Goal: Check status: Check status

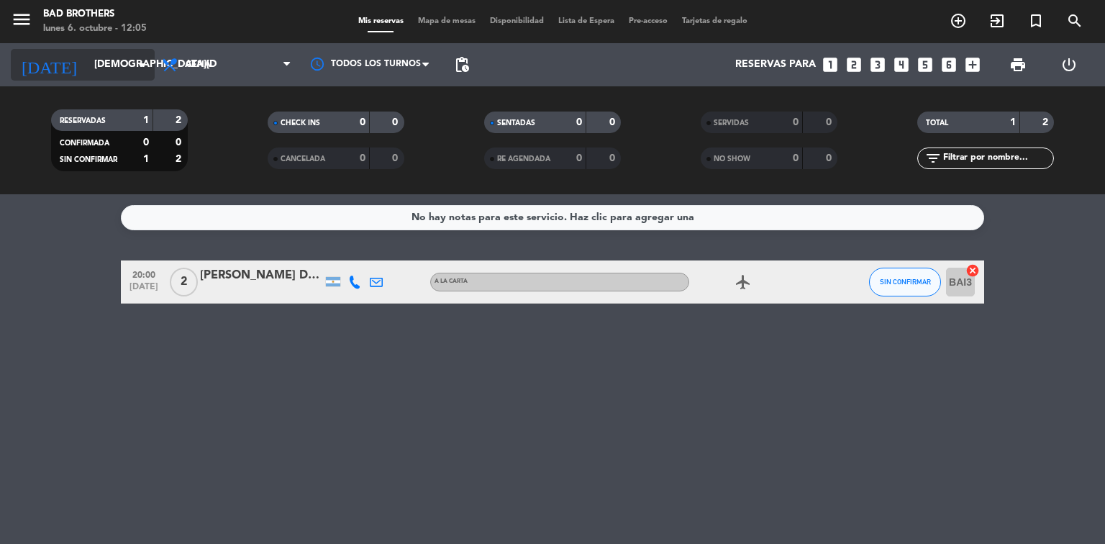
click at [145, 66] on icon "arrow_drop_down" at bounding box center [142, 64] width 17 height 17
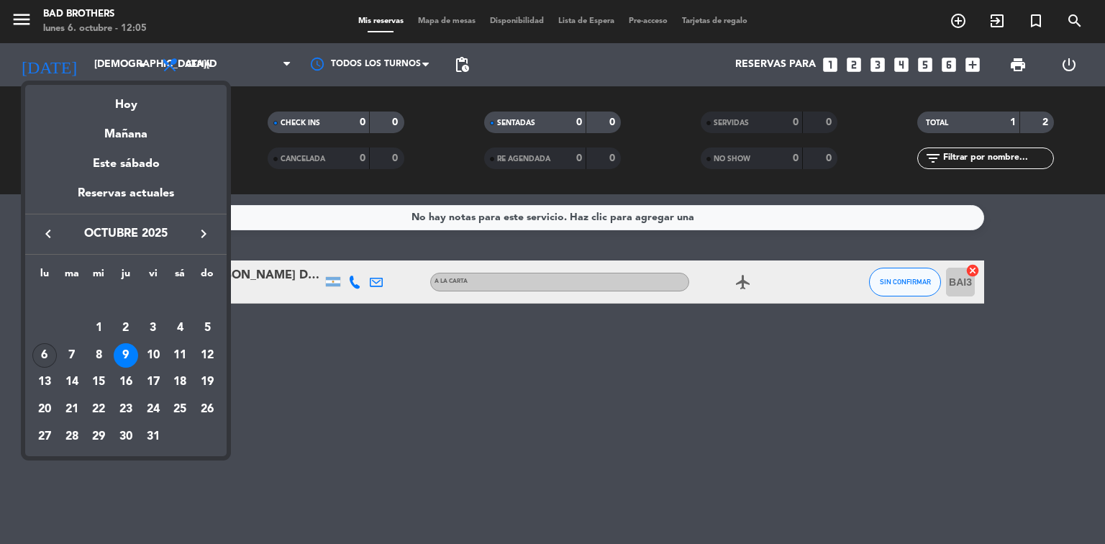
click at [47, 358] on div "6" at bounding box center [44, 355] width 24 height 24
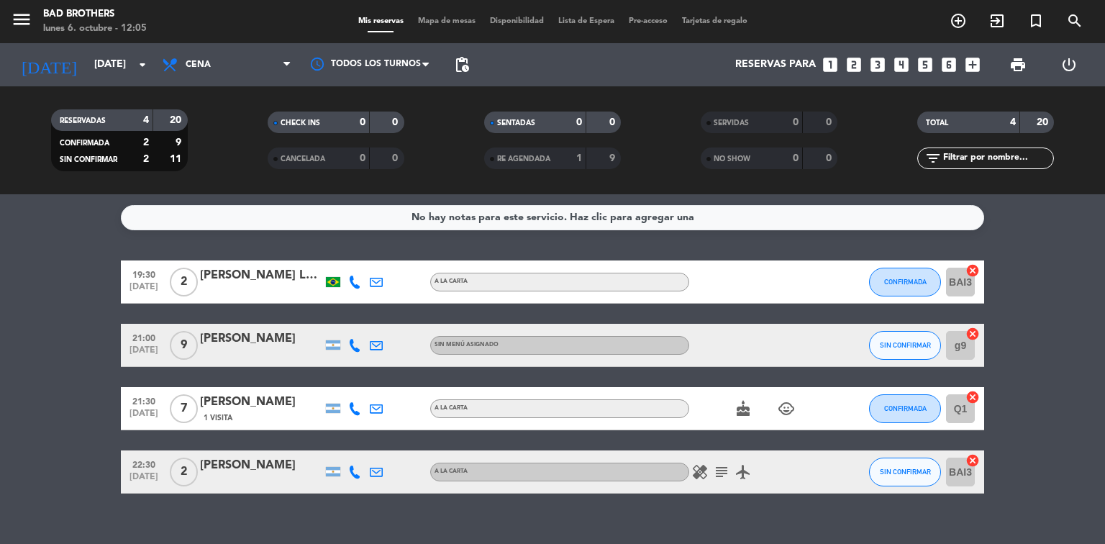
click at [724, 474] on icon "subject" at bounding box center [721, 471] width 17 height 17
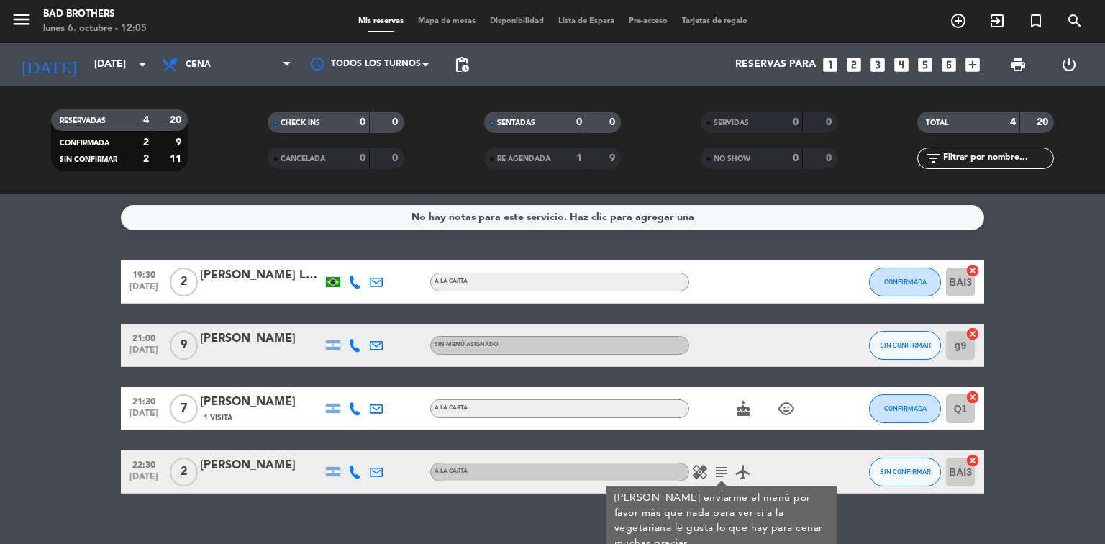
scroll to position [21, 0]
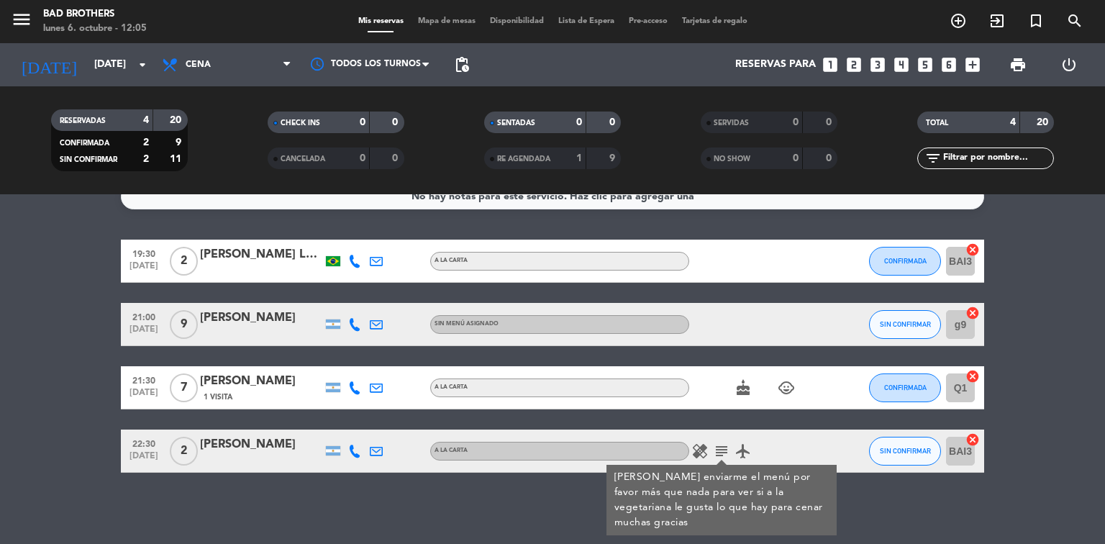
click at [727, 452] on icon "subject" at bounding box center [721, 450] width 17 height 17
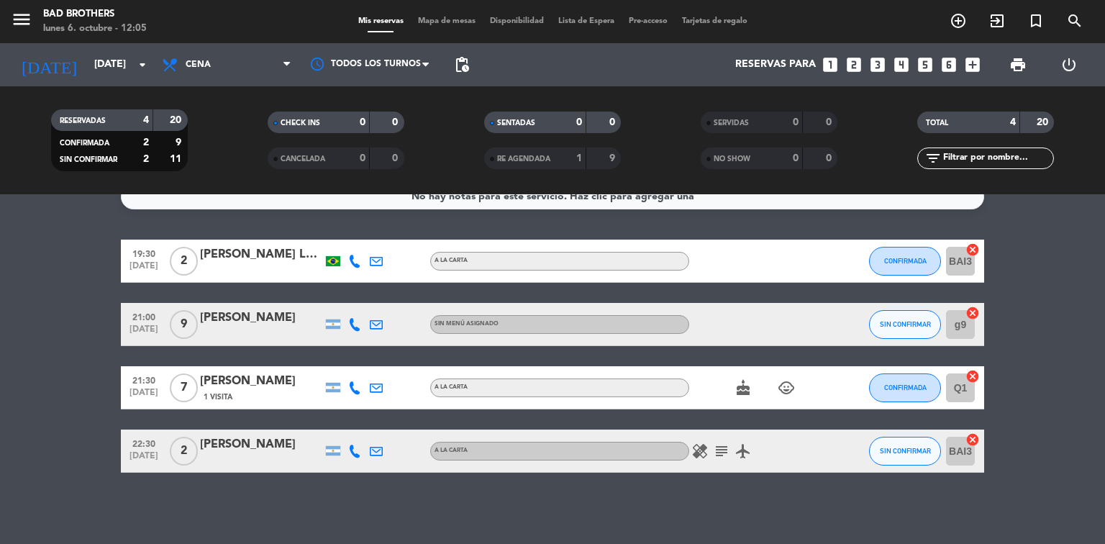
click at [700, 449] on icon "healing" at bounding box center [699, 450] width 17 height 17
click at [699, 449] on icon "healing" at bounding box center [699, 450] width 17 height 17
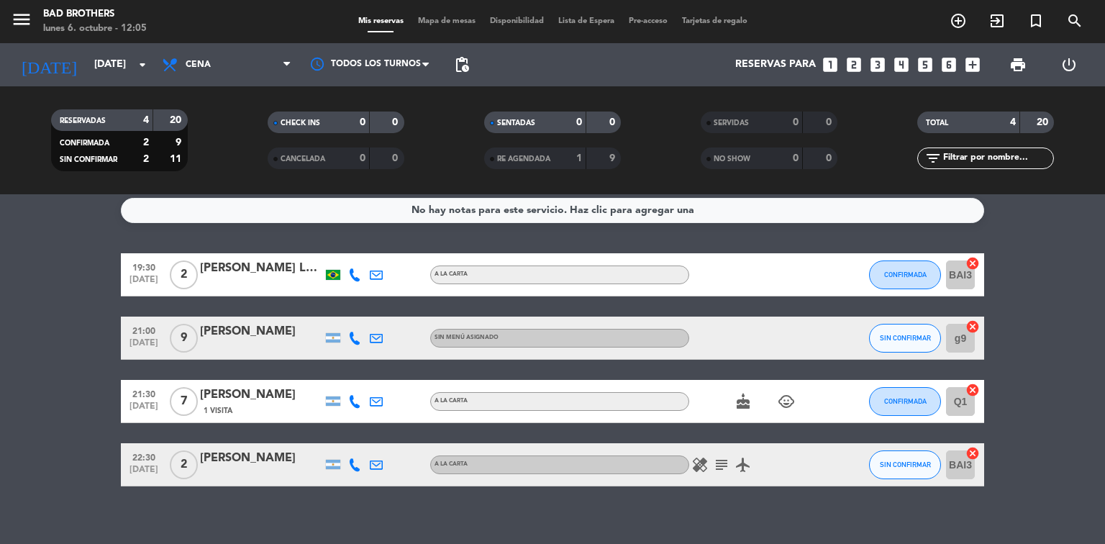
scroll to position [0, 0]
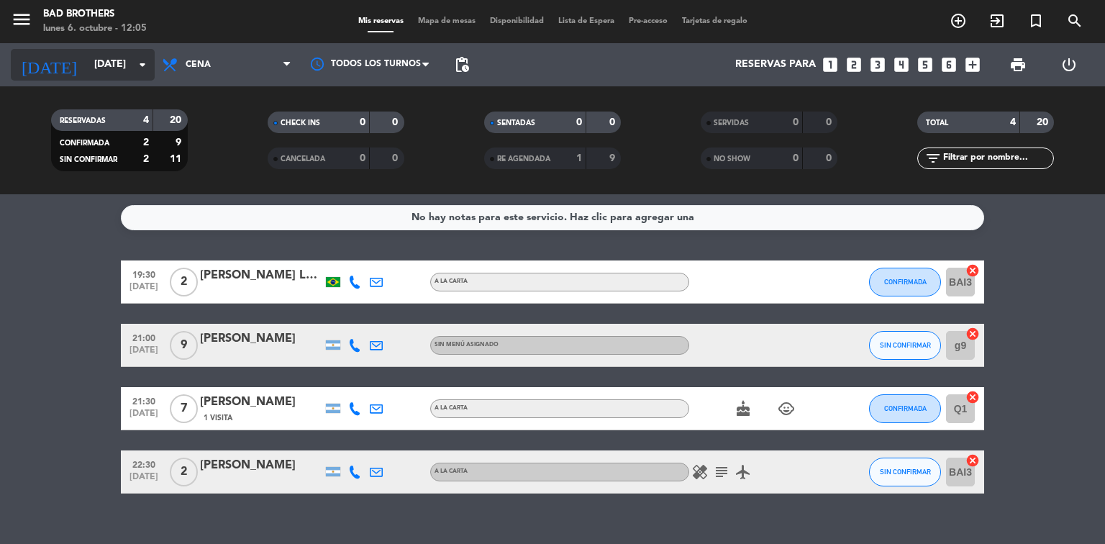
click at [145, 76] on input "[DATE]" at bounding box center [155, 65] width 137 height 26
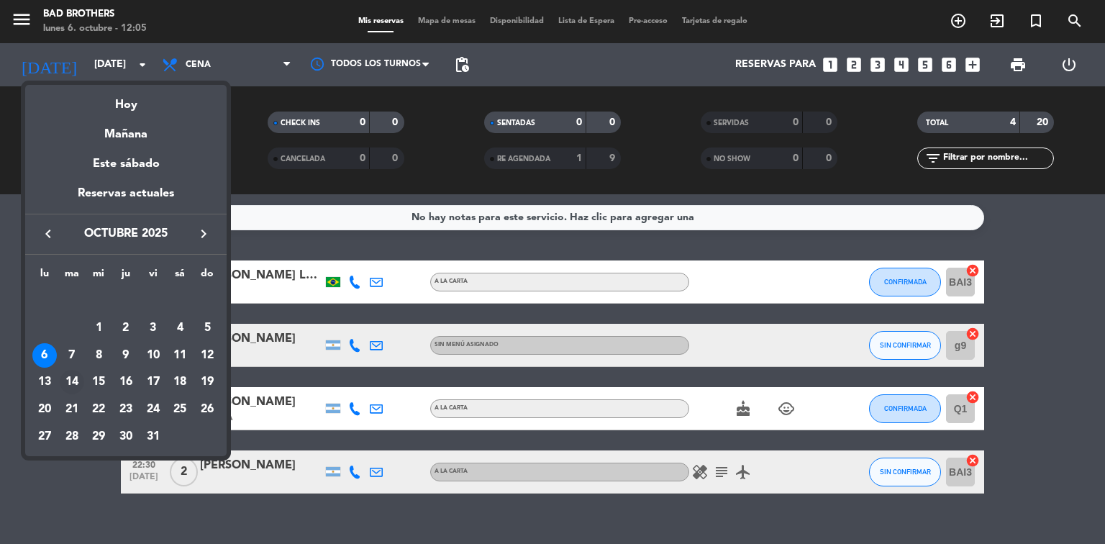
click at [74, 377] on div "14" at bounding box center [72, 382] width 24 height 24
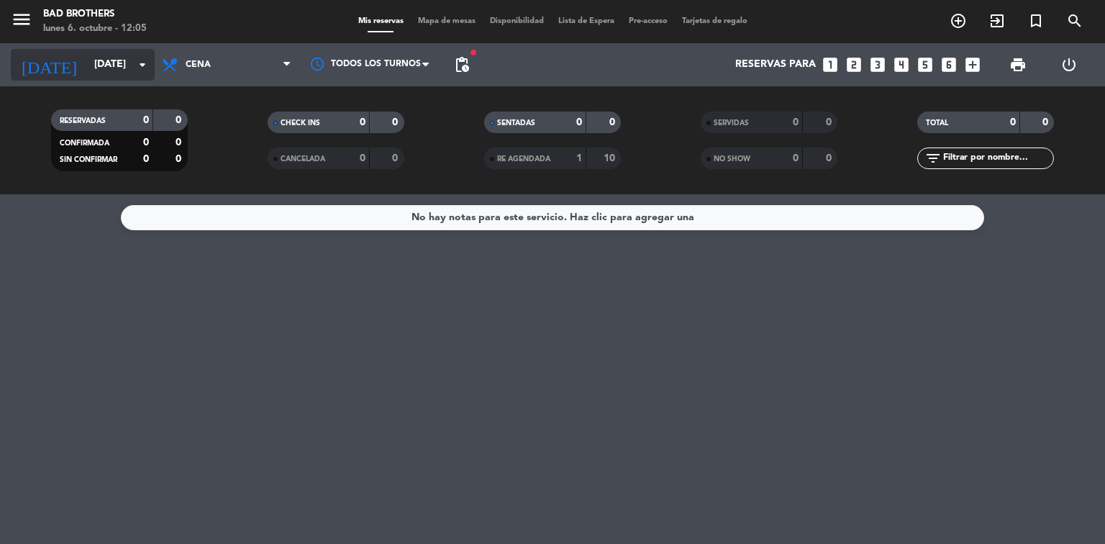
click at [141, 58] on icon "arrow_drop_down" at bounding box center [142, 64] width 17 height 17
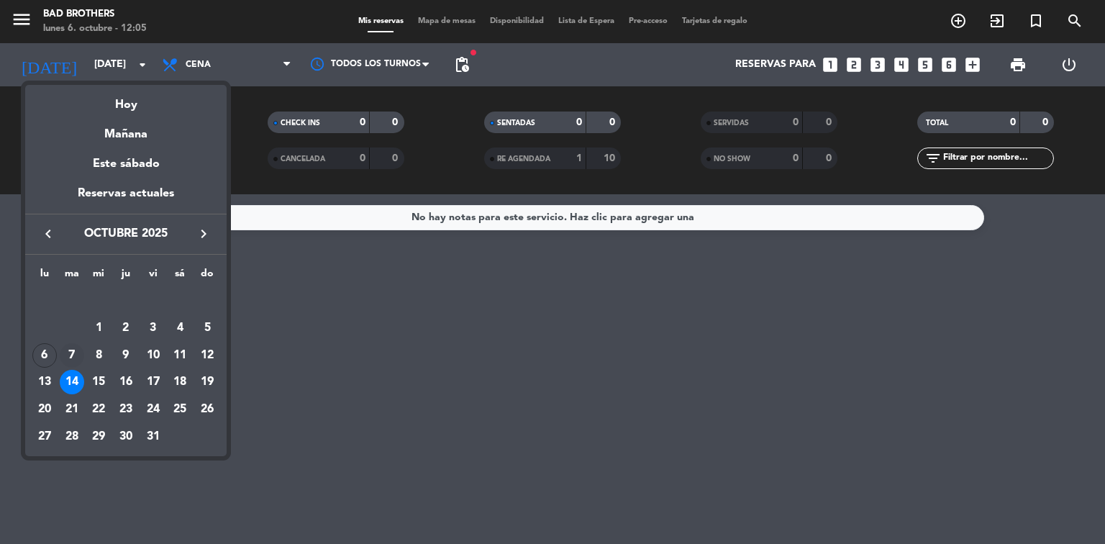
click at [73, 351] on div "7" at bounding box center [72, 355] width 24 height 24
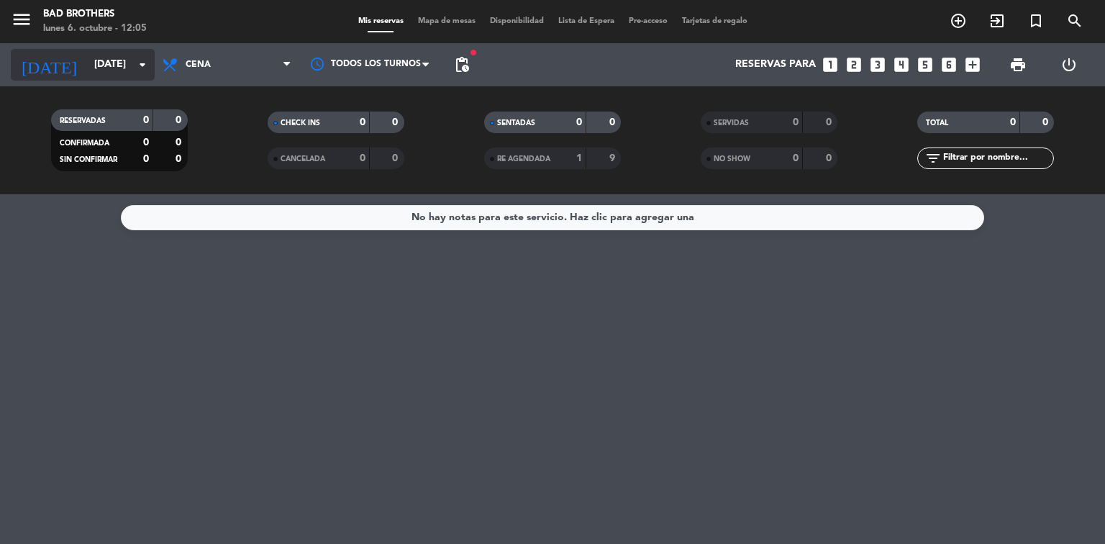
click at [140, 64] on icon "arrow_drop_down" at bounding box center [142, 64] width 17 height 17
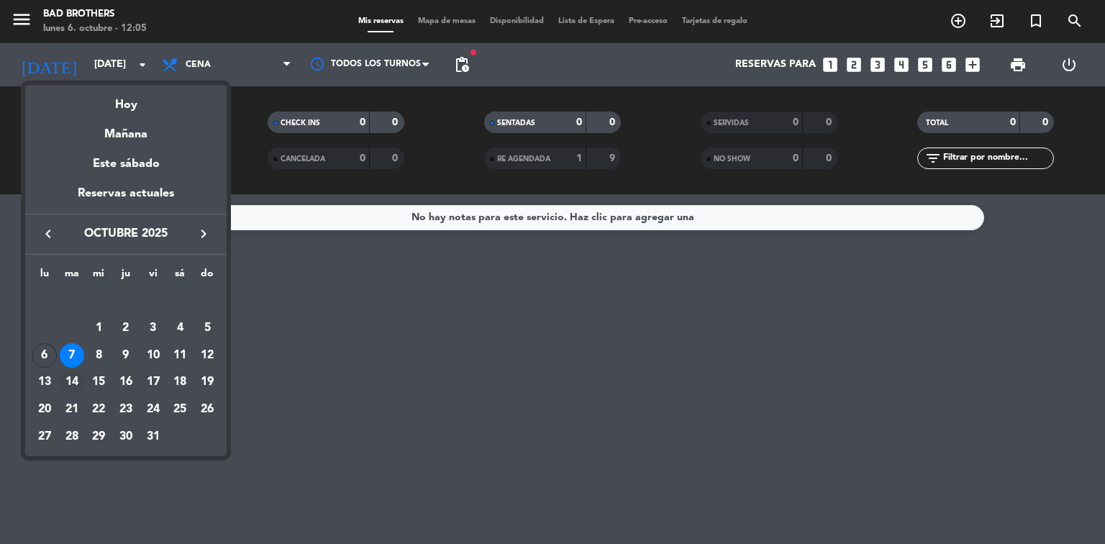
click at [76, 380] on div "14" at bounding box center [72, 382] width 24 height 24
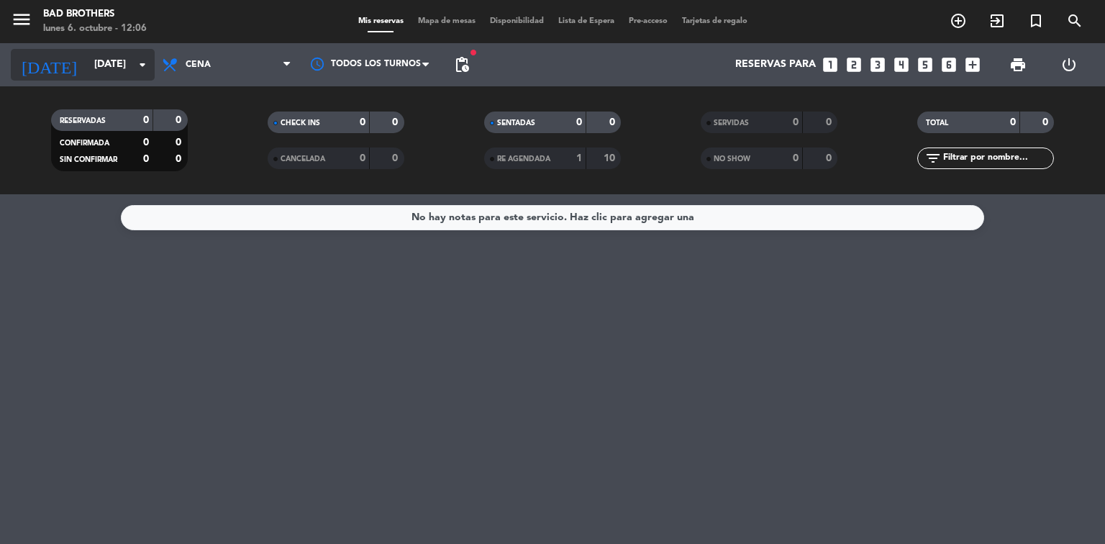
click at [150, 64] on icon "arrow_drop_down" at bounding box center [142, 64] width 17 height 17
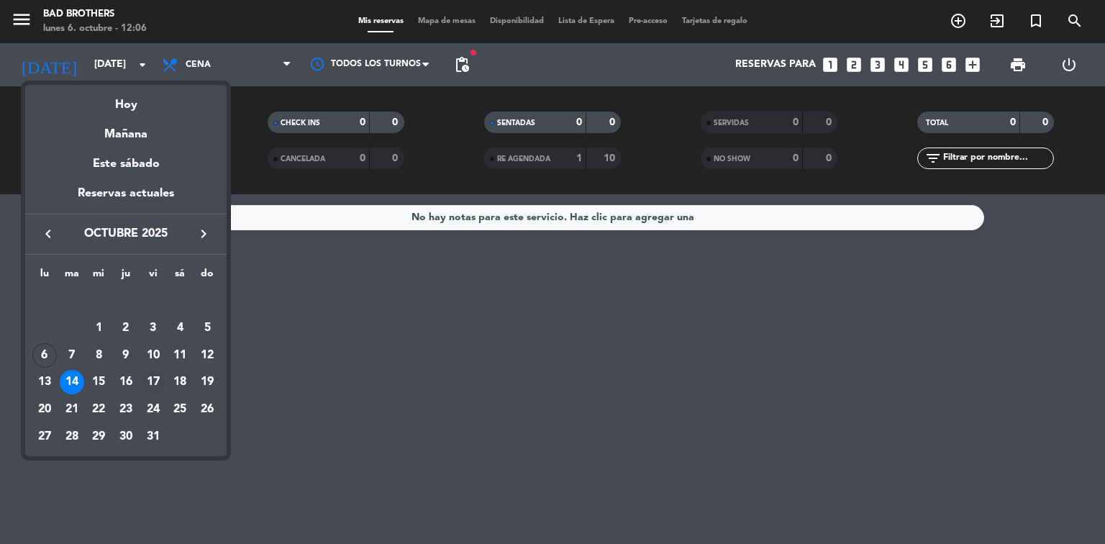
click at [158, 381] on div "17" at bounding box center [153, 382] width 24 height 24
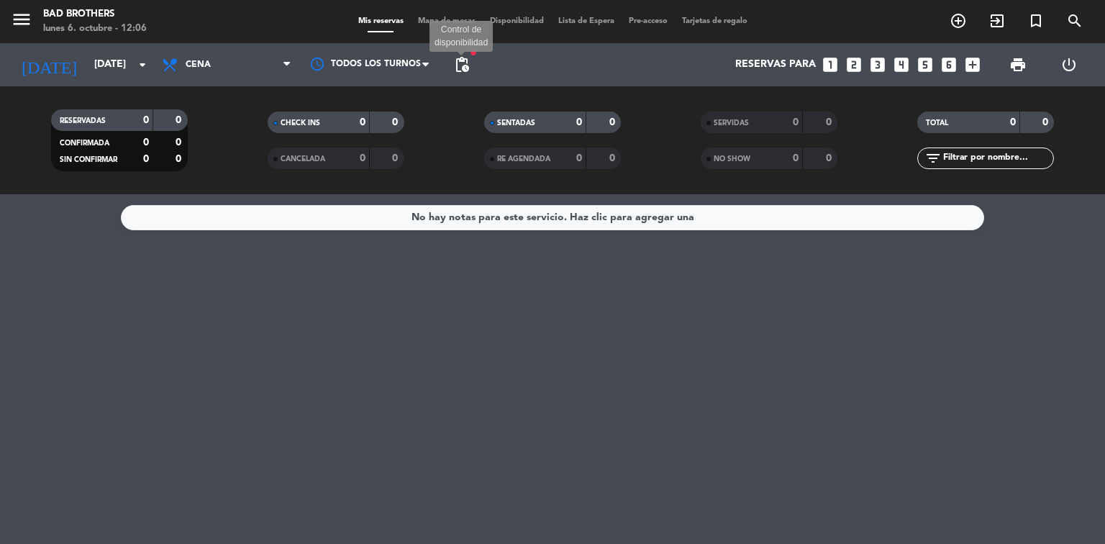
click at [458, 69] on span "pending_actions" at bounding box center [461, 64] width 17 height 17
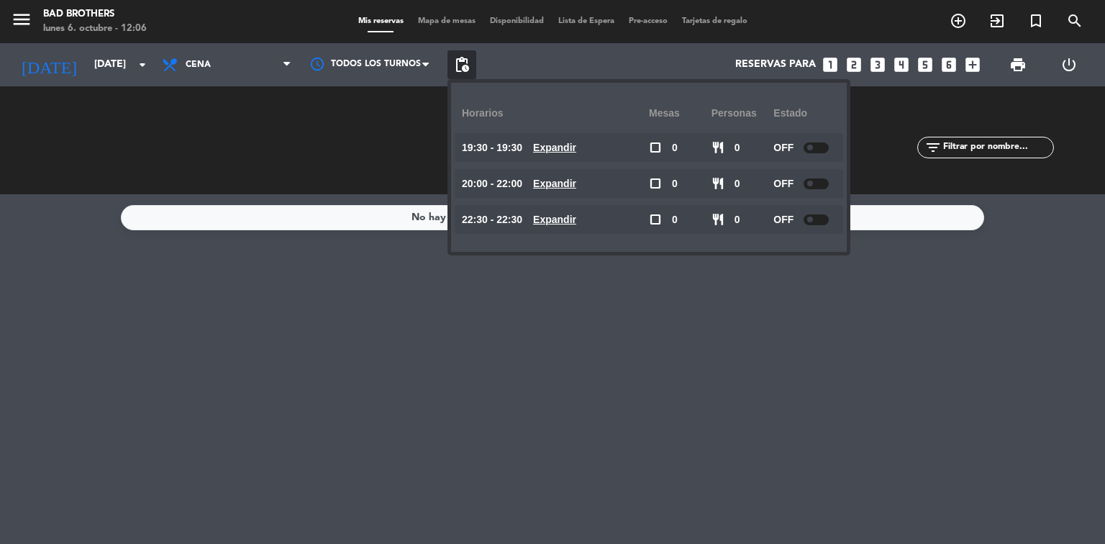
click at [458, 69] on span "pending_actions" at bounding box center [461, 64] width 17 height 17
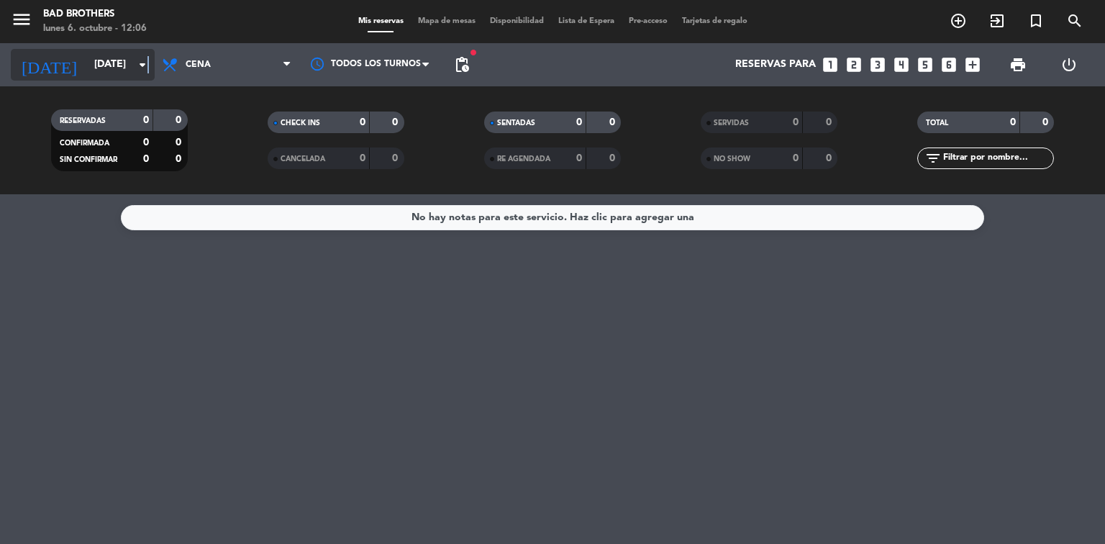
click at [148, 65] on icon "arrow_drop_down" at bounding box center [142, 64] width 17 height 17
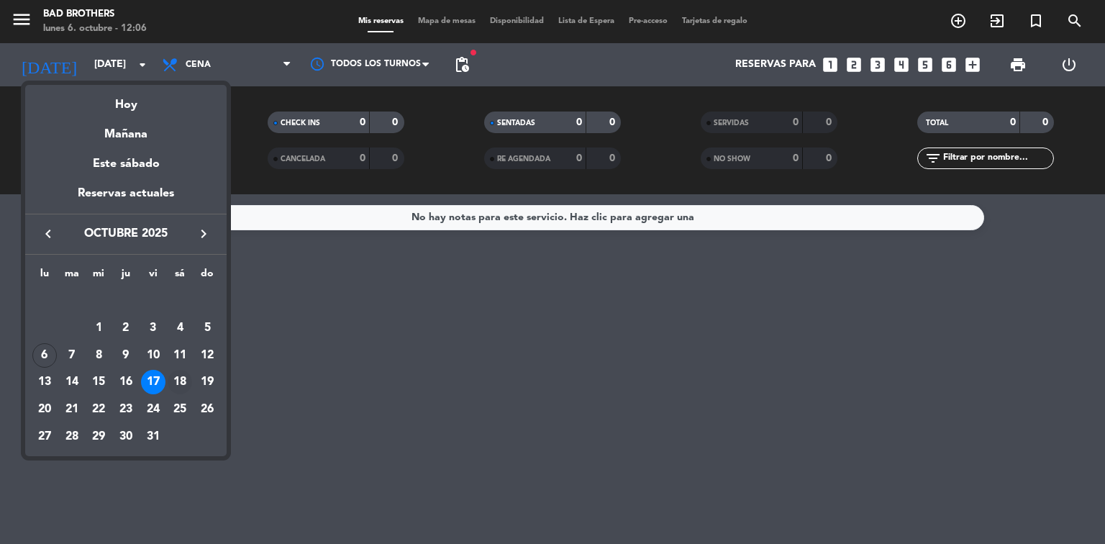
click at [176, 377] on div "18" at bounding box center [180, 382] width 24 height 24
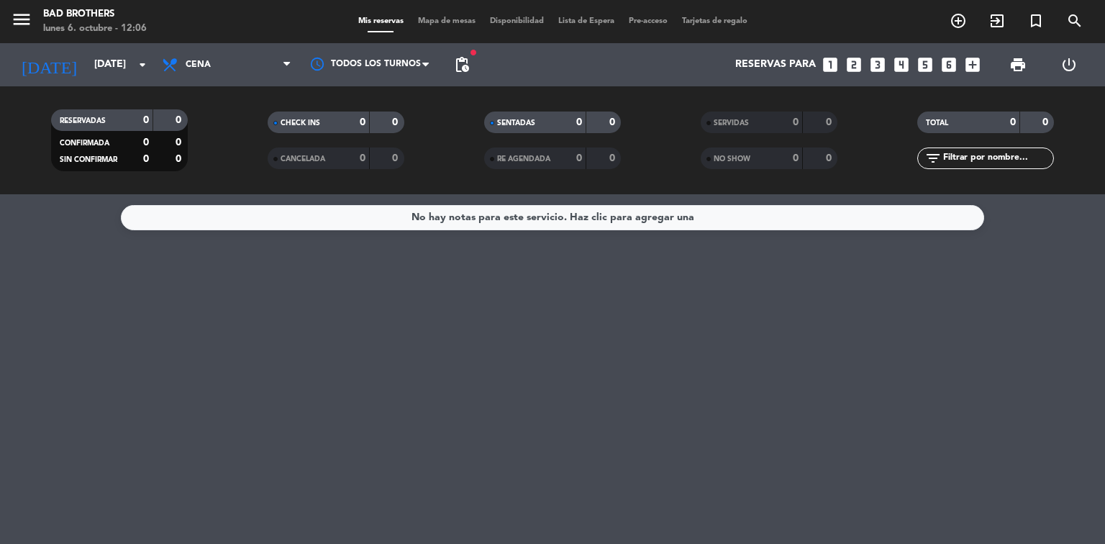
type input "[DATE]"
